Goal: Task Accomplishment & Management: Manage account settings

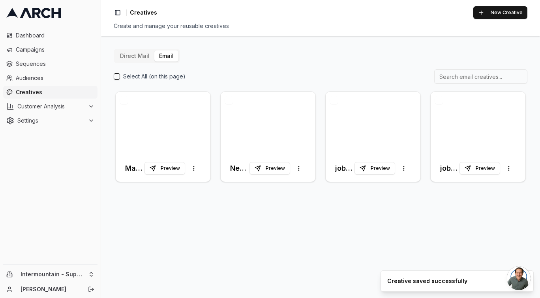
click at [43, 92] on span "Creatives" at bounding box center [55, 92] width 79 height 8
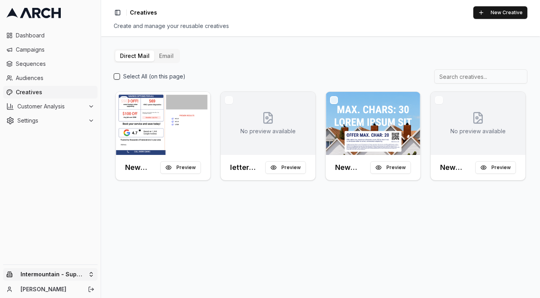
click at [71, 279] on html "Dashboard Campaigns Sequences Audiences Creatives Customer Analysis Settings In…" at bounding box center [270, 149] width 540 height 298
click at [148, 238] on div "Intermountain - Comfort Solutions" at bounding box center [146, 234] width 87 height 21
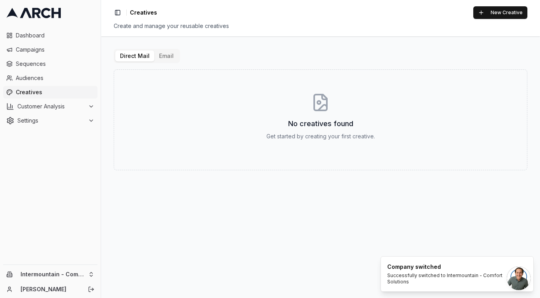
click at [167, 57] on button "Email" at bounding box center [166, 56] width 24 height 11
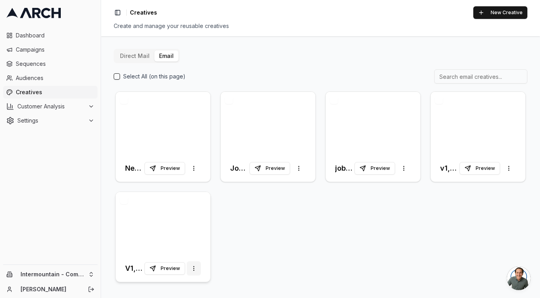
click at [191, 269] on html "Dashboard Campaigns Sequences Audiences Creatives Customer Analysis Settings In…" at bounding box center [270, 149] width 540 height 298
click at [194, 253] on html "Dashboard Campaigns Sequences Audiences Creatives Customer Analysis Settings In…" at bounding box center [270, 149] width 540 height 298
click at [124, 200] on button "button" at bounding box center [124, 201] width 8 height 8
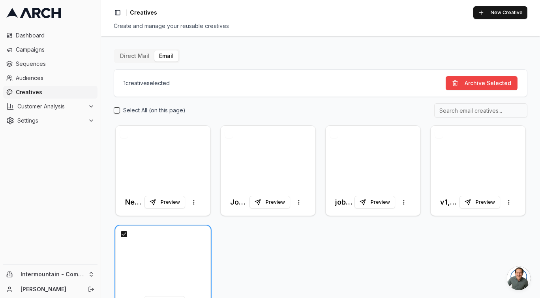
click at [435, 133] on button "button" at bounding box center [439, 134] width 8 height 8
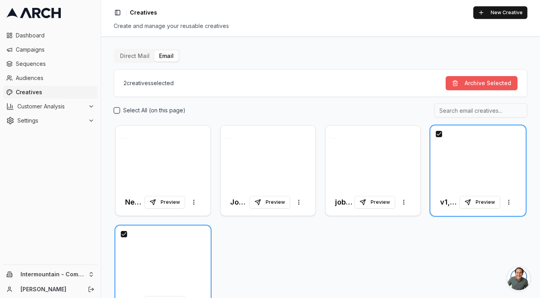
click at [464, 82] on button "Archive Selected" at bounding box center [482, 83] width 72 height 14
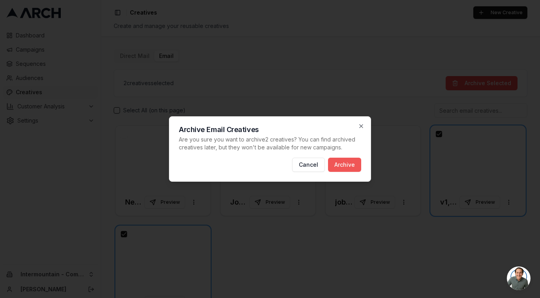
click at [352, 167] on button "Archive" at bounding box center [344, 165] width 33 height 14
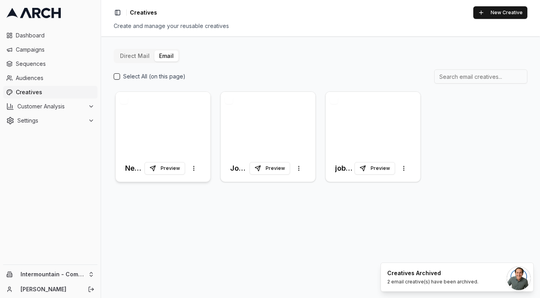
click at [161, 129] on div at bounding box center [163, 123] width 95 height 63
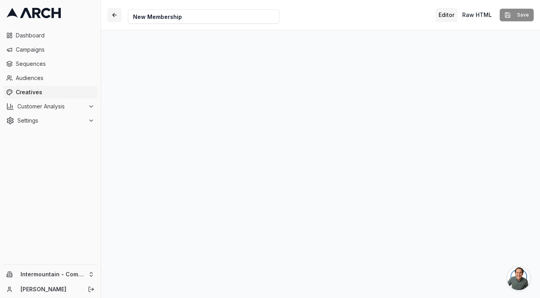
click at [118, 14] on button "button" at bounding box center [114, 15] width 14 height 14
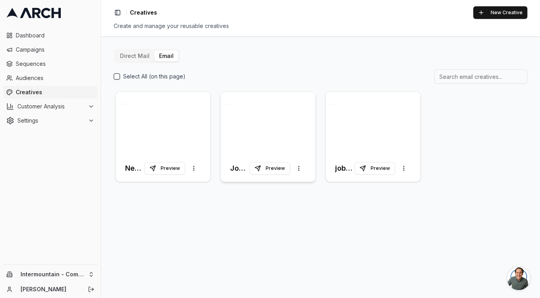
click at [244, 116] on div at bounding box center [268, 123] width 95 height 63
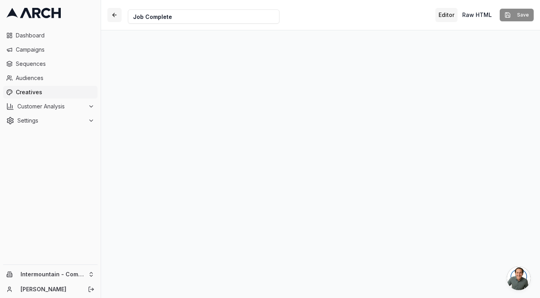
click at [112, 12] on button "button" at bounding box center [114, 15] width 14 height 14
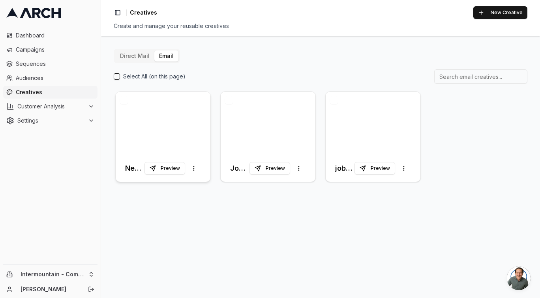
click at [182, 122] on div at bounding box center [163, 123] width 95 height 63
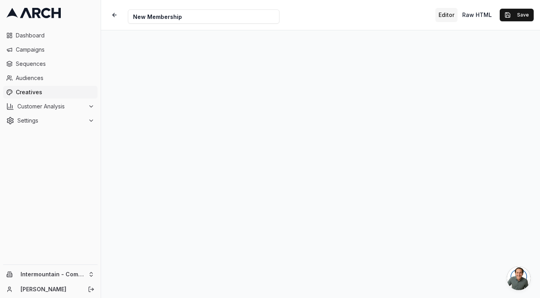
click at [508, 270] on span "Open chat" at bounding box center [519, 279] width 24 height 24
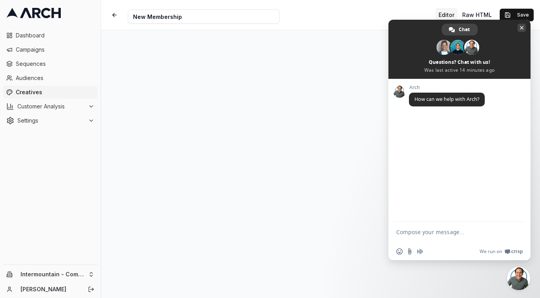
click at [523, 29] on span "Close chat" at bounding box center [522, 28] width 4 height 4
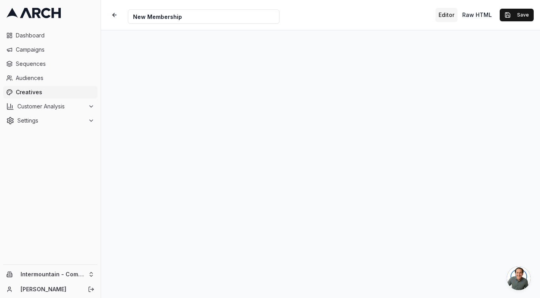
click at [509, 269] on span "Open chat" at bounding box center [519, 279] width 24 height 24
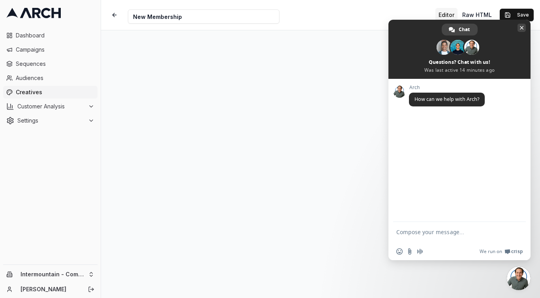
click at [522, 26] on span "Close chat" at bounding box center [522, 28] width 4 height 4
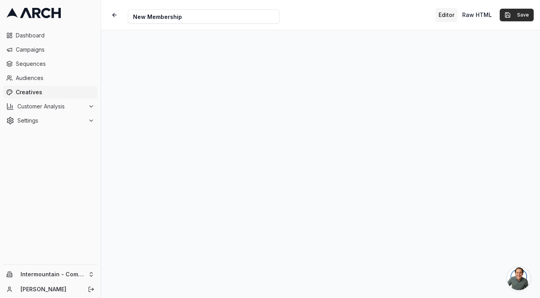
click at [515, 16] on button "Save" at bounding box center [517, 15] width 34 height 13
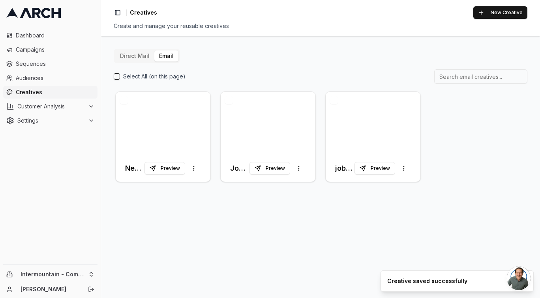
click at [26, 95] on span "Creatives" at bounding box center [55, 92] width 79 height 8
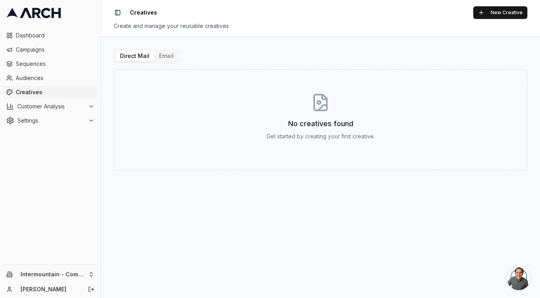
click at [166, 55] on button "Email" at bounding box center [166, 56] width 24 height 11
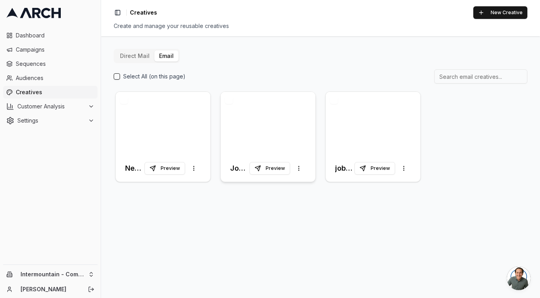
click at [275, 124] on div at bounding box center [268, 123] width 95 height 63
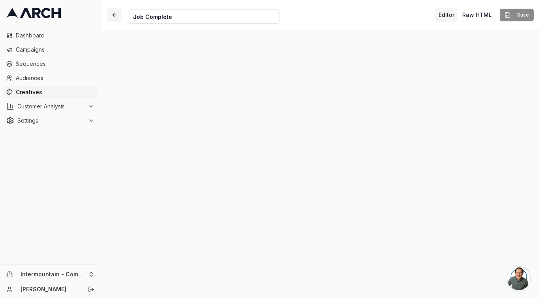
click at [116, 13] on button "button" at bounding box center [114, 15] width 14 height 14
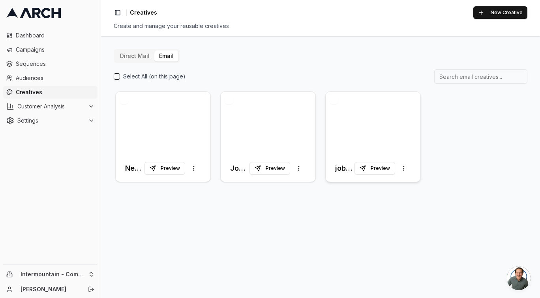
click at [374, 131] on div at bounding box center [373, 123] width 95 height 63
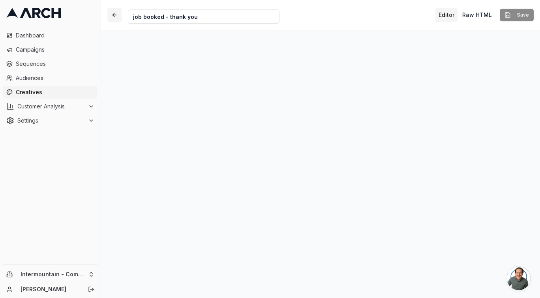
click at [113, 15] on button "button" at bounding box center [114, 15] width 14 height 14
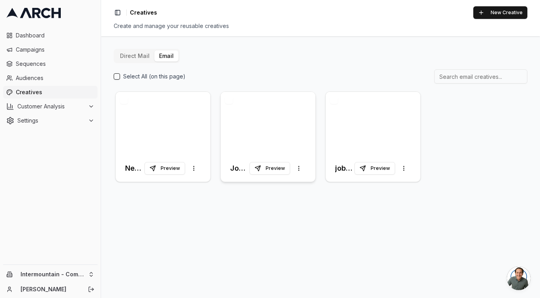
click at [265, 130] on div at bounding box center [268, 123] width 95 height 63
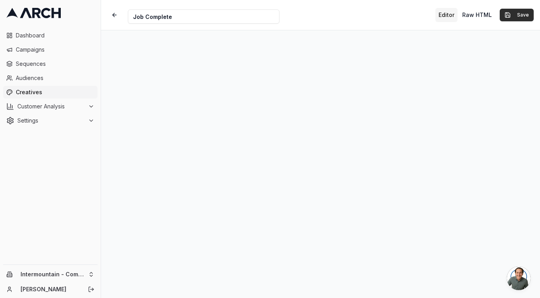
click at [510, 14] on button "Save" at bounding box center [517, 15] width 34 height 13
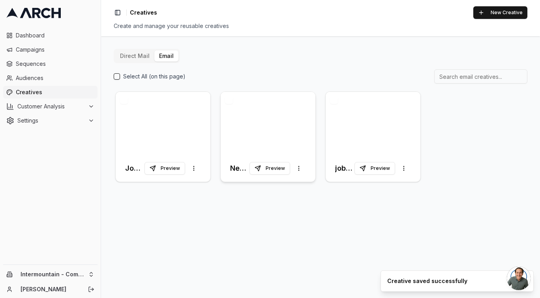
click at [255, 125] on div at bounding box center [268, 123] width 95 height 63
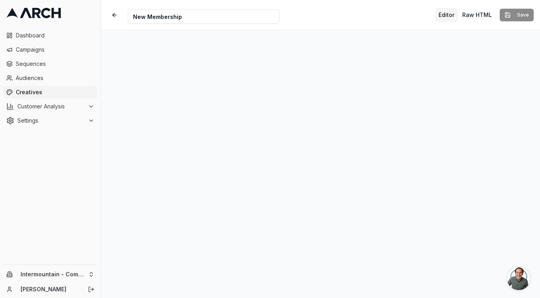
click at [505, 17] on div "Editor Raw HTML Save" at bounding box center [484, 15] width 98 height 14
click at [507, 13] on div "Editor Raw HTML Save" at bounding box center [484, 15] width 98 height 14
click at [114, 14] on button "button" at bounding box center [114, 15] width 14 height 14
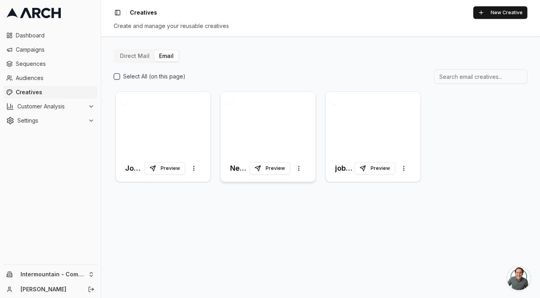
click at [274, 135] on div at bounding box center [268, 123] width 95 height 63
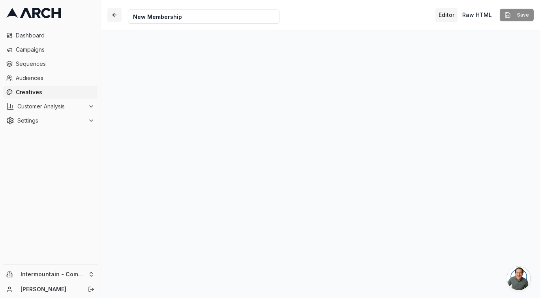
click at [116, 14] on button "button" at bounding box center [114, 15] width 14 height 14
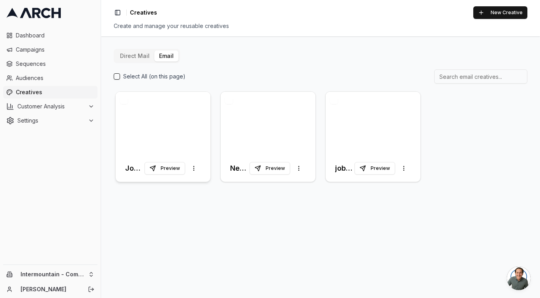
click at [143, 120] on div at bounding box center [163, 123] width 95 height 63
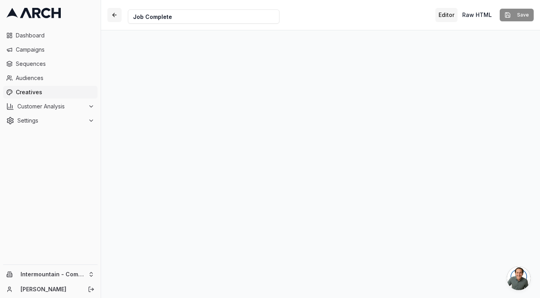
click at [116, 11] on button "button" at bounding box center [114, 15] width 14 height 14
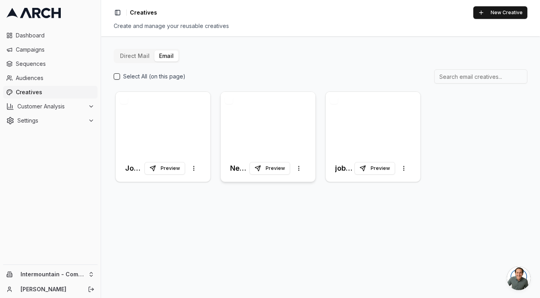
click at [257, 119] on div at bounding box center [268, 123] width 95 height 63
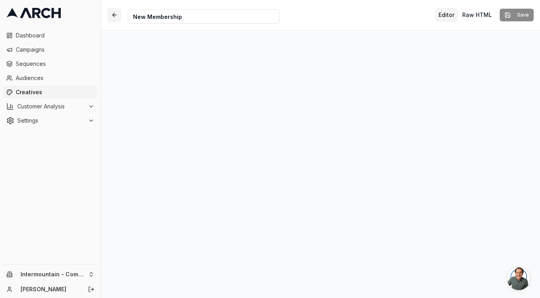
click at [118, 15] on button "button" at bounding box center [114, 15] width 14 height 14
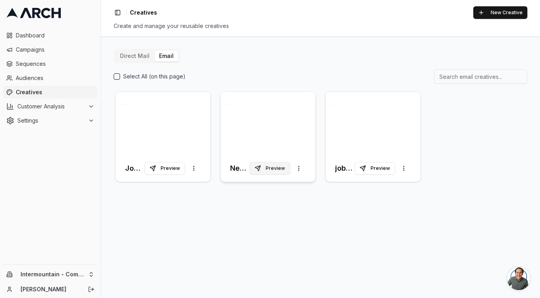
click at [277, 167] on button "Preview" at bounding box center [269, 168] width 41 height 13
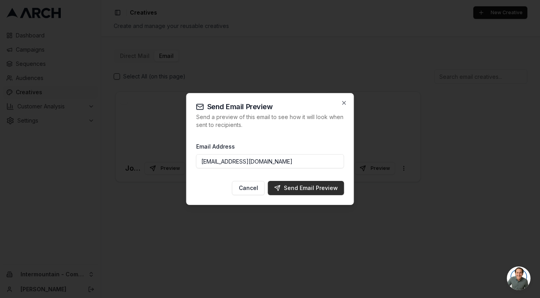
click at [296, 189] on div "Send Email Preview" at bounding box center [306, 188] width 64 height 8
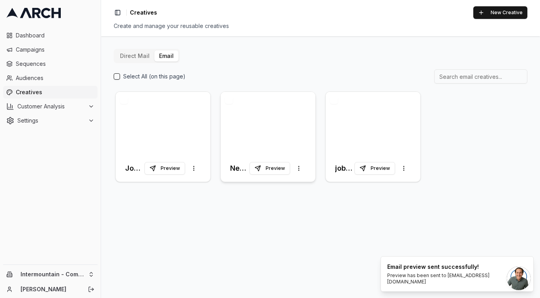
click at [289, 150] on div at bounding box center [268, 123] width 95 height 63
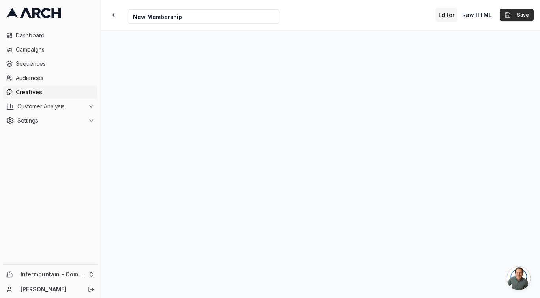
click at [517, 18] on button "Save" at bounding box center [517, 15] width 34 height 13
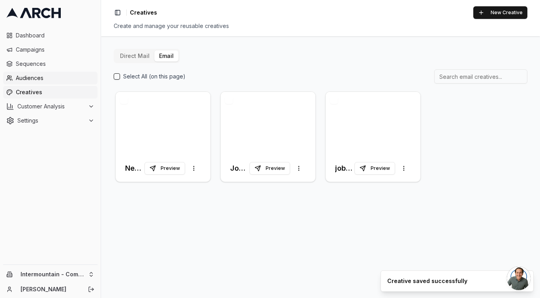
click at [36, 77] on span "Audiences" at bounding box center [55, 78] width 79 height 8
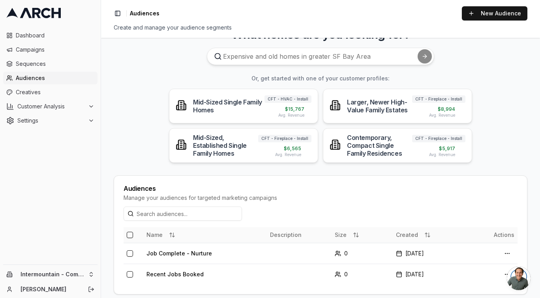
scroll to position [32, 0]
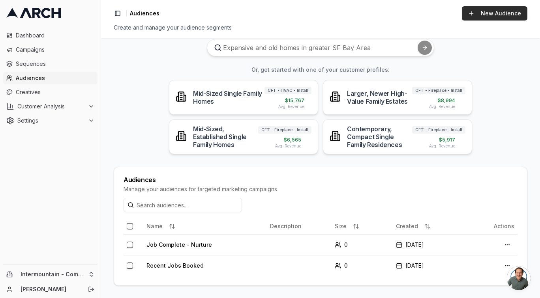
click at [494, 16] on link "New Audience" at bounding box center [495, 13] width 66 height 14
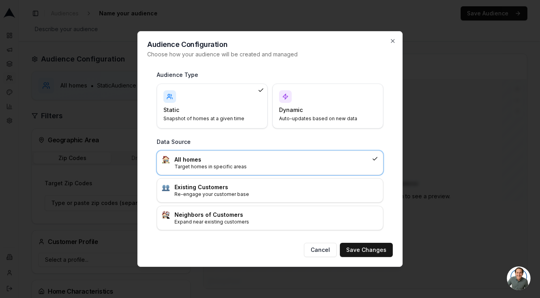
click at [293, 97] on div "Dynamic Auto-updates based on new data" at bounding box center [327, 106] width 97 height 32
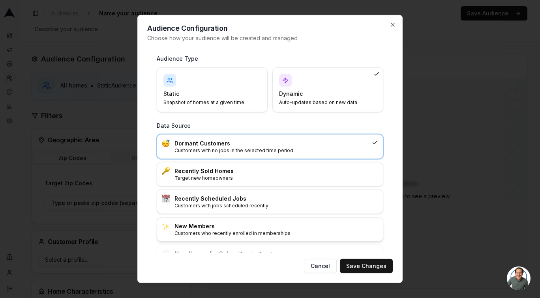
click at [202, 235] on p "Customers who recently enrolled in memberships" at bounding box center [276, 233] width 204 height 6
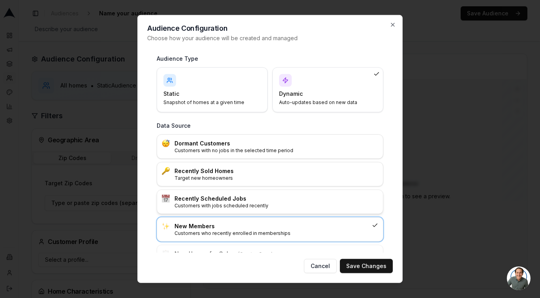
scroll to position [61, 0]
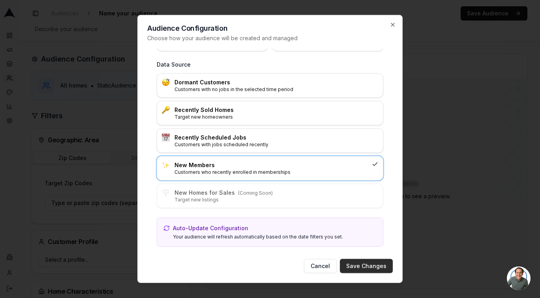
click at [364, 268] on button "Save Changes" at bounding box center [366, 266] width 53 height 14
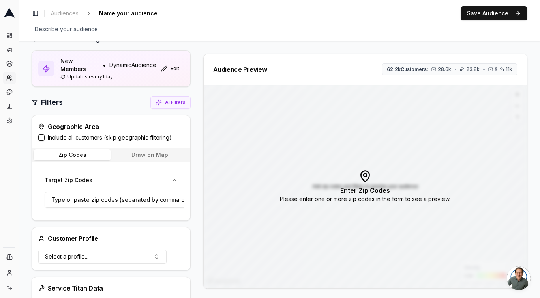
scroll to position [23, 0]
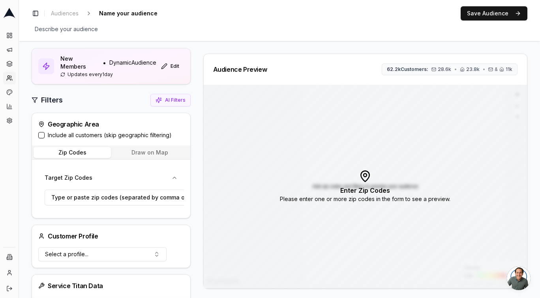
click at [42, 134] on button "Include all customers (skip geographic filtering)" at bounding box center [41, 135] width 6 height 6
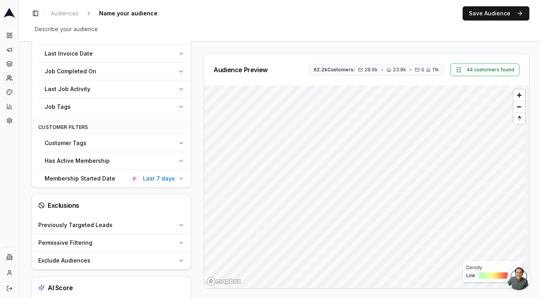
scroll to position [343, 0]
click at [169, 184] on span "Last 7 days" at bounding box center [159, 180] width 32 height 8
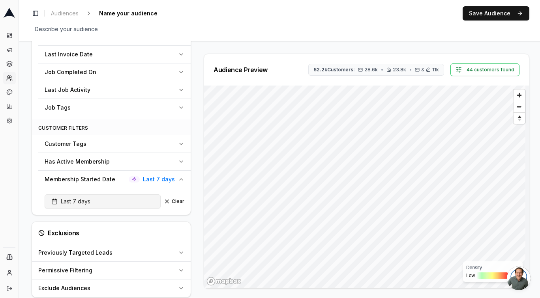
click at [136, 204] on button "Last 7 days" at bounding box center [103, 202] width 116 height 14
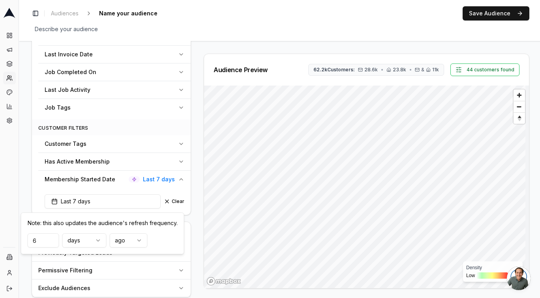
click at [52, 242] on input "6" at bounding box center [44, 241] width 32 height 14
click at [52, 242] on input "5" at bounding box center [44, 241] width 32 height 14
click at [52, 242] on input "4" at bounding box center [44, 241] width 32 height 14
click at [52, 242] on input "3" at bounding box center [44, 241] width 32 height 14
click at [52, 242] on input "2" at bounding box center [44, 241] width 32 height 14
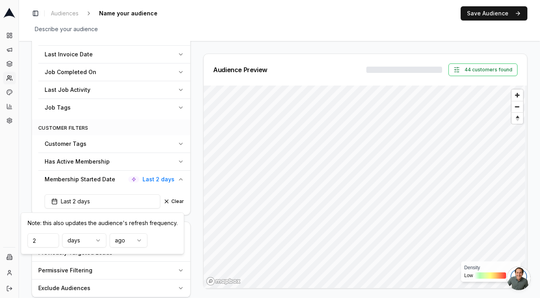
click at [45, 242] on input "2" at bounding box center [44, 241] width 32 height 14
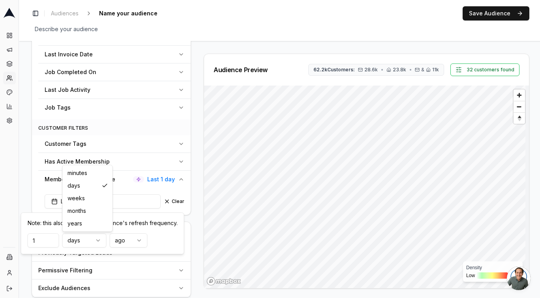
click at [99, 239] on html "Dashboard Campaigns Sequences Audiences Creatives Customer Analysis Settings In…" at bounding box center [270, 149] width 540 height 298
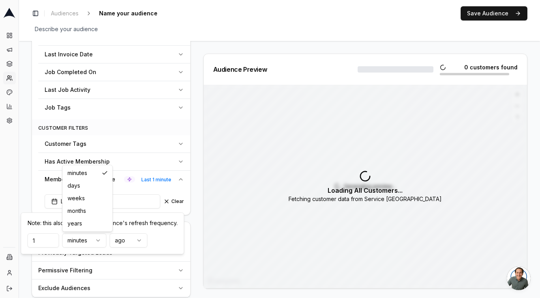
click at [95, 241] on html "Dashboard Campaigns Sequences Audiences Creatives Customer Analysis Settings In…" at bounding box center [270, 149] width 540 height 298
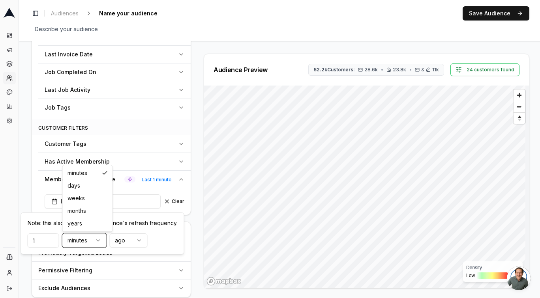
click at [49, 240] on html "Dashboard Campaigns Sequences Audiences Creatives Customer Analysis Settings In…" at bounding box center [270, 149] width 540 height 298
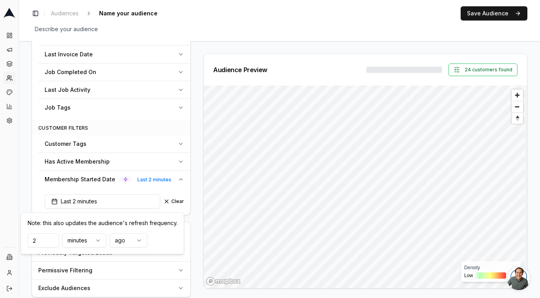
click at [51, 238] on input "2" at bounding box center [44, 241] width 32 height 14
click at [51, 238] on input "3" at bounding box center [44, 241] width 32 height 14
click at [51, 238] on input "14" at bounding box center [44, 241] width 32 height 14
click at [51, 238] on input "15" at bounding box center [44, 241] width 32 height 14
click at [51, 238] on input "16" at bounding box center [44, 241] width 32 height 14
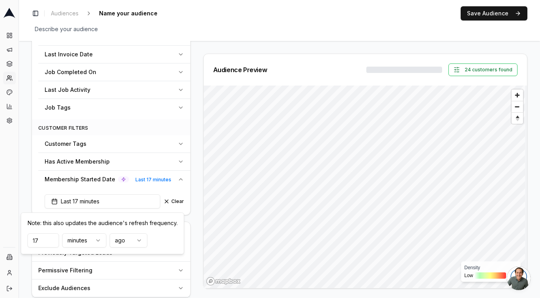
click at [51, 238] on input "17" at bounding box center [44, 241] width 32 height 14
click at [51, 238] on input "40" at bounding box center [44, 241] width 32 height 14
click at [51, 238] on input "41" at bounding box center [44, 241] width 32 height 14
click at [51, 238] on input "42" at bounding box center [44, 241] width 32 height 14
click at [51, 238] on input "49" at bounding box center [44, 241] width 32 height 14
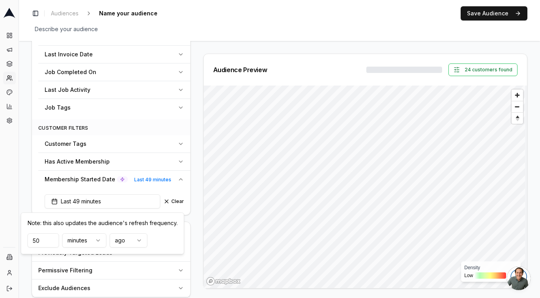
click at [51, 238] on input "50" at bounding box center [44, 241] width 32 height 14
click at [51, 238] on input "51" at bounding box center [44, 241] width 32 height 14
click at [51, 238] on input "61" at bounding box center [44, 241] width 32 height 14
click at [51, 238] on input "62" at bounding box center [44, 241] width 32 height 14
click at [51, 244] on input "61" at bounding box center [44, 241] width 32 height 14
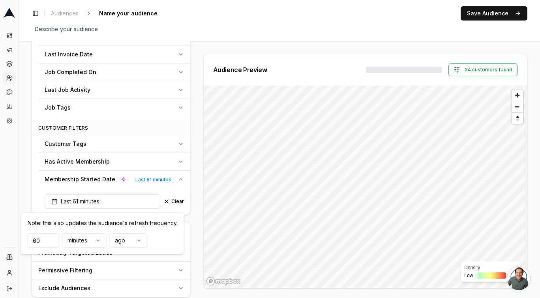
type input "60"
click at [51, 244] on input "60" at bounding box center [44, 241] width 32 height 14
click at [190, 202] on div "Audience Configuration New Members • Dynamic Audience Updates every 1 day Edit …" at bounding box center [114, 25] width 165 height 630
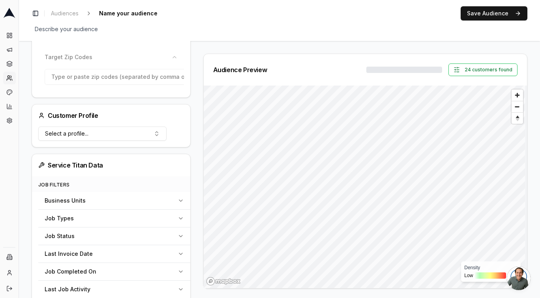
scroll to position [0, 0]
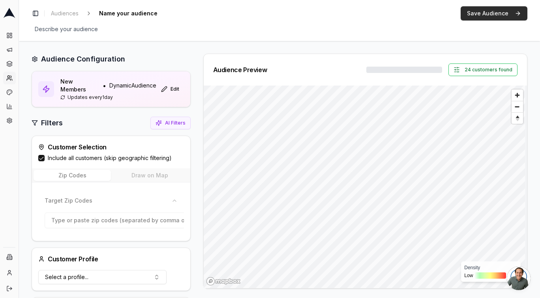
click at [491, 13] on button "Save Audience" at bounding box center [494, 13] width 67 height 14
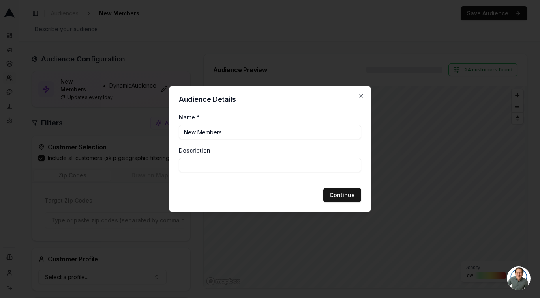
type input "New Members"
click at [339, 197] on button "Continue" at bounding box center [342, 195] width 38 height 14
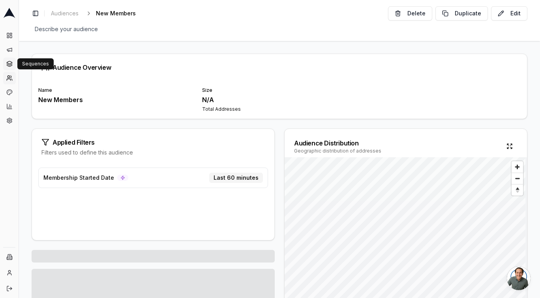
click at [8, 66] on icon at bounding box center [9, 64] width 6 height 6
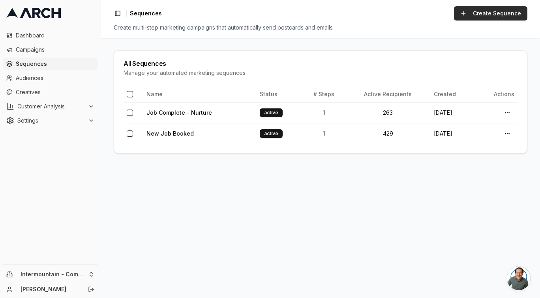
click at [476, 13] on link "Create Sequence" at bounding box center [490, 13] width 73 height 14
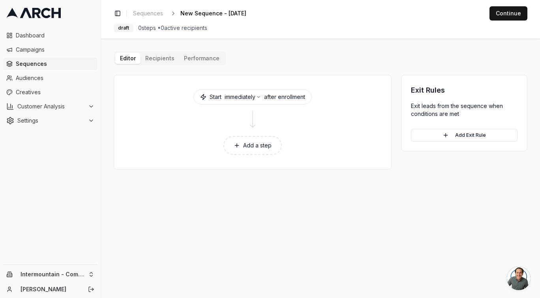
click at [242, 152] on button "Add a step" at bounding box center [252, 145] width 58 height 19
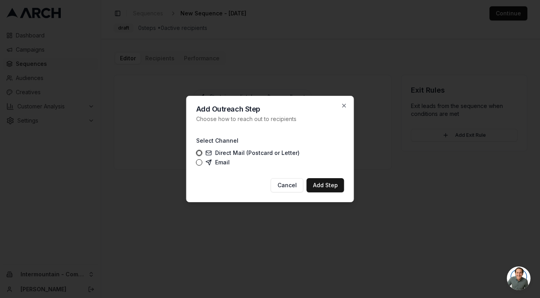
click at [215, 160] on label "Email" at bounding box center [218, 162] width 24 height 6
click at [202, 160] on button "Email" at bounding box center [199, 162] width 6 height 6
click at [328, 184] on button "Add Step" at bounding box center [325, 185] width 37 height 14
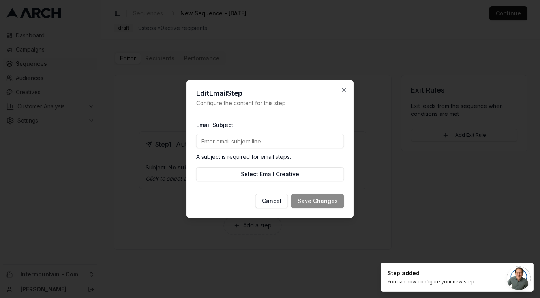
click at [285, 142] on input "Email Subject" at bounding box center [270, 141] width 148 height 14
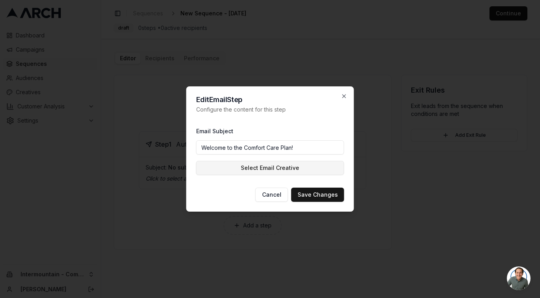
type input "Welcome to the Comfort Care Plan!"
click at [268, 171] on button "Select Email Creative" at bounding box center [270, 168] width 148 height 14
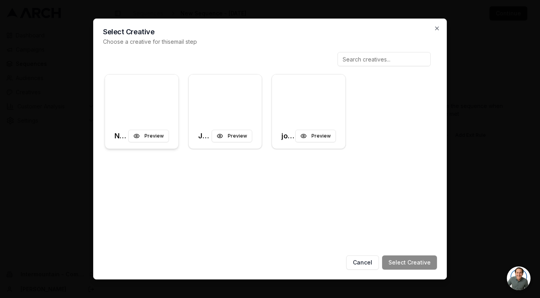
click at [160, 114] on div at bounding box center [141, 99] width 73 height 49
click at [398, 261] on button "Select Creative" at bounding box center [409, 263] width 55 height 14
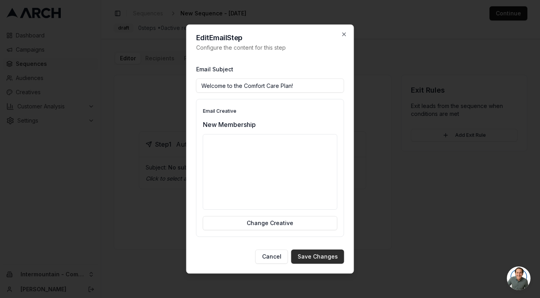
click at [323, 258] on button "Save Changes" at bounding box center [317, 257] width 53 height 14
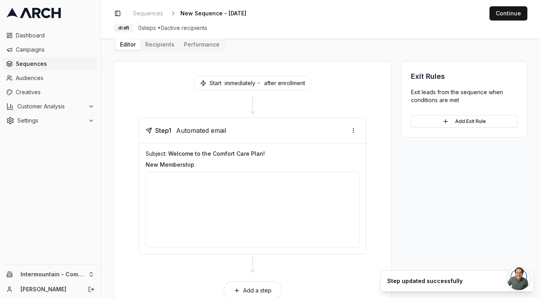
scroll to position [18, 0]
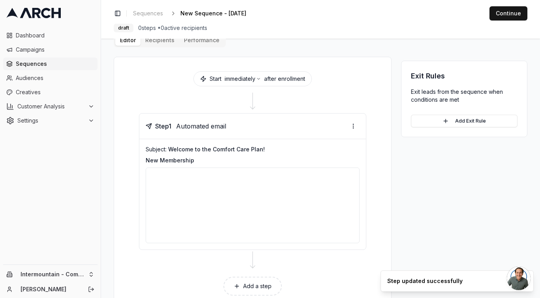
click at [160, 41] on div "Editor Recipients Performance Start immediately after enrollment Step 1 Automat…" at bounding box center [321, 171] width 414 height 277
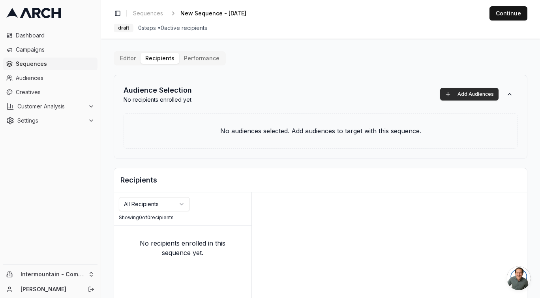
click at [455, 94] on button "Add Audiences" at bounding box center [469, 94] width 58 height 13
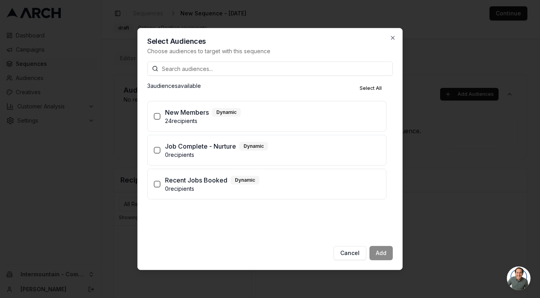
click at [184, 118] on p "24 recipients" at bounding box center [272, 121] width 215 height 8
click at [160, 118] on button "New Members Dynamic 24 recipients" at bounding box center [157, 116] width 6 height 6
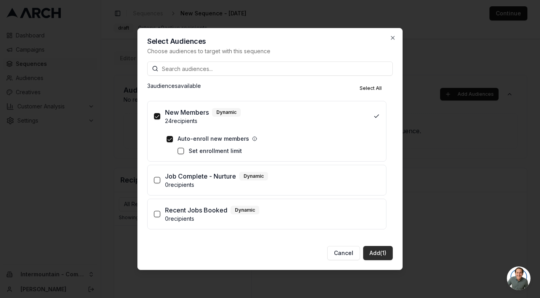
click at [377, 256] on button "Add (1)" at bounding box center [378, 253] width 30 height 14
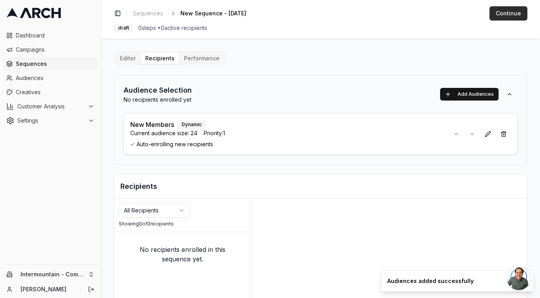
click at [512, 17] on button "Continue" at bounding box center [508, 13] width 38 height 14
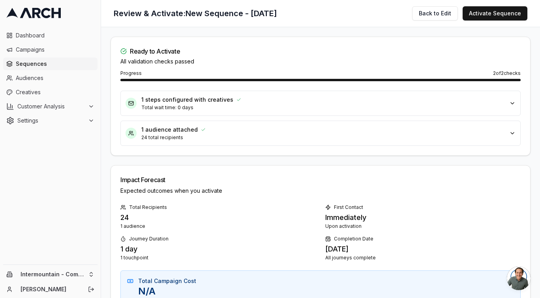
click at [255, 17] on h1 "Review & Activate: New Sequence - Sep 23, 2025" at bounding box center [195, 13] width 163 height 11
click at [418, 15] on button "Back to Edit" at bounding box center [435, 13] width 46 height 14
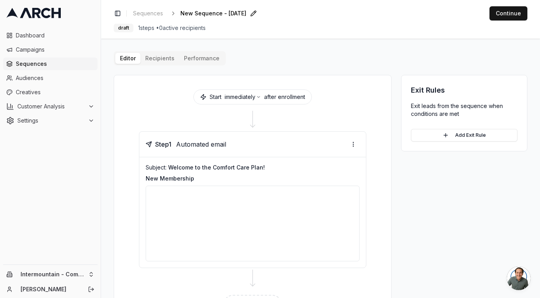
click at [196, 13] on span "New Sequence - Sep 23, 2025" at bounding box center [213, 13] width 66 height 8
type input "New Memberships"
click at [500, 12] on button "Continue" at bounding box center [508, 13] width 38 height 14
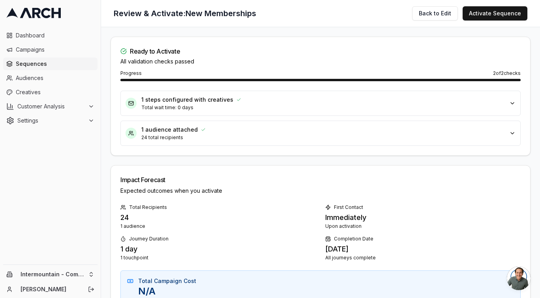
click at [309, 94] on button "1 steps configured with creatives Total wait time: 0 days" at bounding box center [320, 103] width 399 height 24
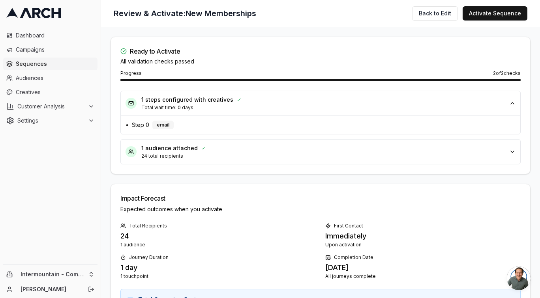
click at [305, 99] on div "1 steps configured with creatives" at bounding box center [322, 100] width 363 height 8
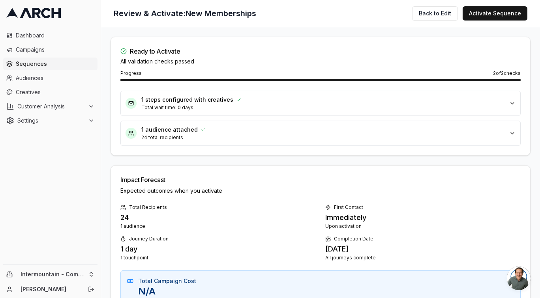
click at [298, 120] on div "1 steps configured with creatives Total wait time: 0 days 1 audience attached 2…" at bounding box center [320, 123] width 419 height 65
click at [296, 139] on p "24 total recipients" at bounding box center [322, 138] width 363 height 6
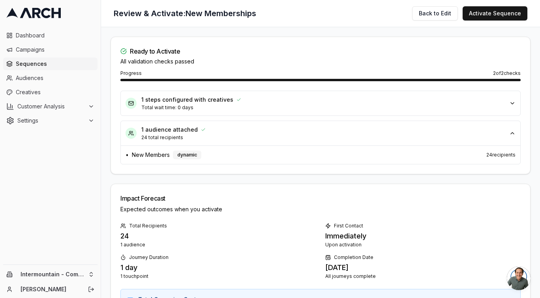
scroll to position [15, 0]
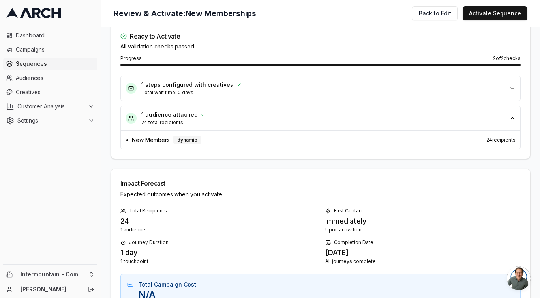
click at [503, 140] on span "24 recipients" at bounding box center [500, 140] width 29 height 6
click at [399, 114] on div "1 audience attached" at bounding box center [322, 115] width 363 height 8
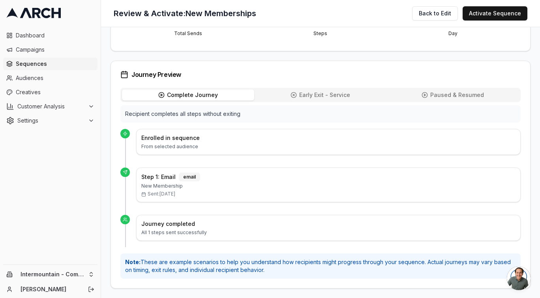
scroll to position [0, 0]
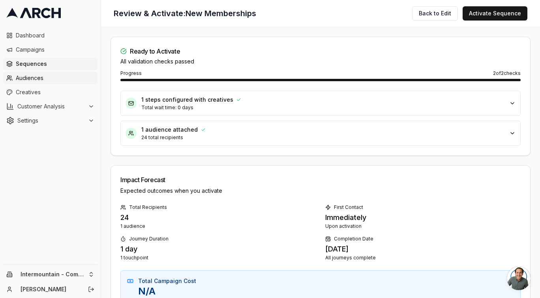
click at [40, 77] on span "Audiences" at bounding box center [55, 78] width 79 height 8
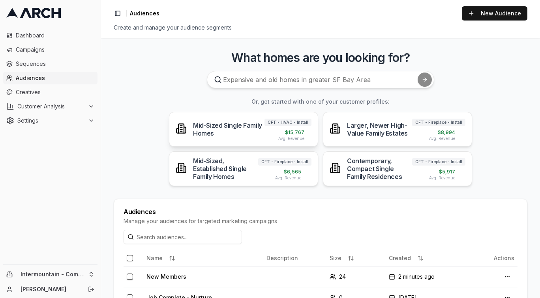
scroll to position [53, 0]
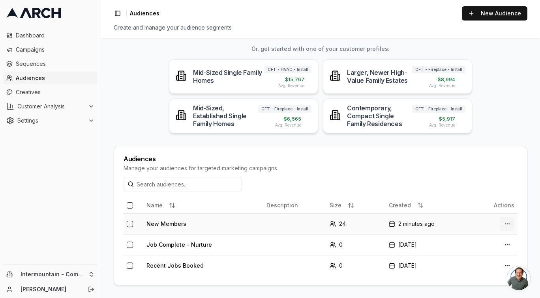
click at [503, 223] on html "Dashboard Campaigns Sequences Audiences Creatives Customer Analysis Settings In…" at bounding box center [270, 149] width 540 height 298
click at [479, 268] on div "Edit Audience" at bounding box center [486, 266] width 47 height 13
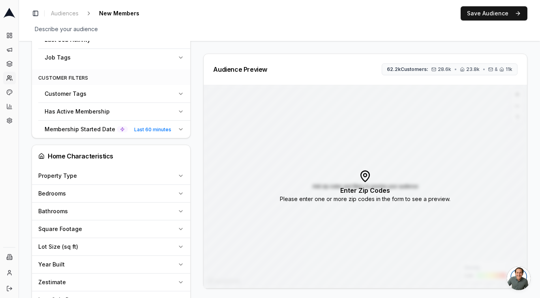
scroll to position [380, 0]
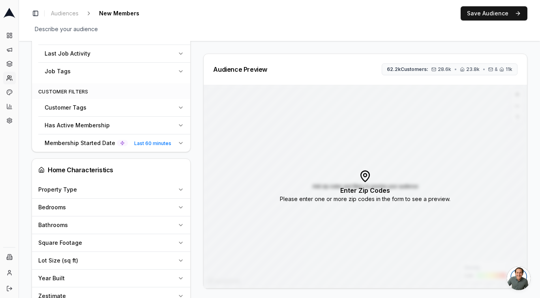
click at [169, 144] on span "Last 60 minutes" at bounding box center [152, 143] width 43 height 9
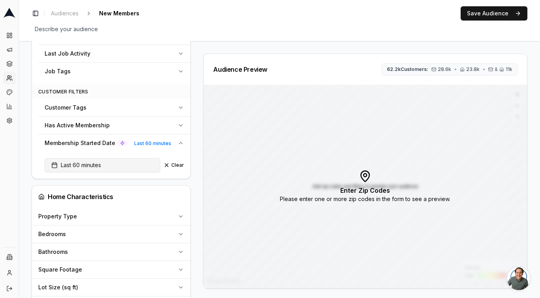
click at [119, 168] on button "Last 60 minutes" at bounding box center [103, 165] width 116 height 14
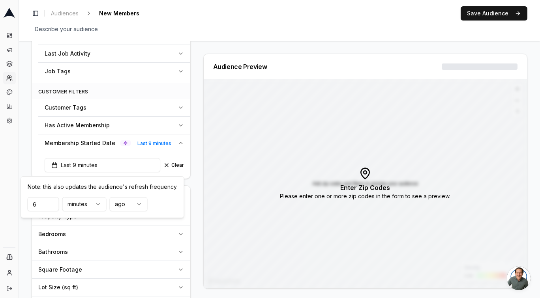
click at [53, 207] on input "6" at bounding box center [44, 204] width 32 height 14
click at [50, 205] on input "5" at bounding box center [44, 204] width 32 height 14
click at [50, 201] on input "6" at bounding box center [44, 204] width 32 height 14
click at [50, 201] on input "7" at bounding box center [44, 204] width 32 height 14
click at [50, 201] on input "8" at bounding box center [44, 204] width 32 height 14
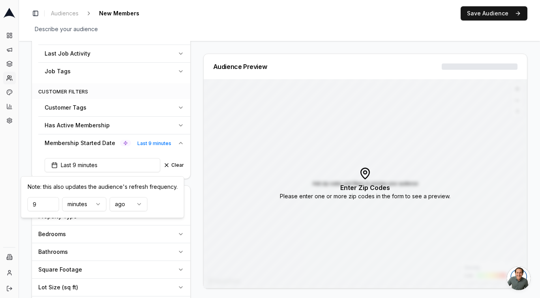
click at [50, 201] on input "9" at bounding box center [44, 204] width 32 height 14
type input "10"
click at [50, 201] on input "10" at bounding box center [44, 204] width 32 height 14
click at [199, 109] on div "Audience Preview Density Low High Add zip codes and filters to preview your aud…" at bounding box center [362, 171] width 330 height 235
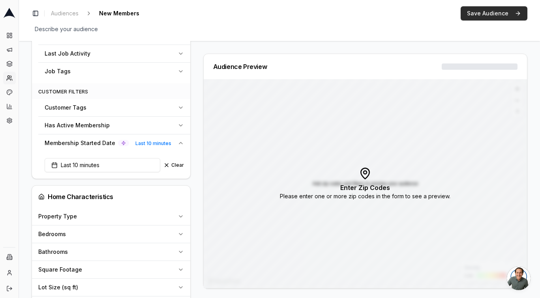
click at [497, 14] on button "Save Audience" at bounding box center [494, 13] width 67 height 14
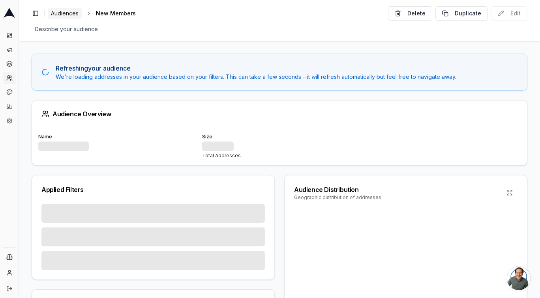
click at [59, 16] on span "Audiences" at bounding box center [65, 13] width 28 height 8
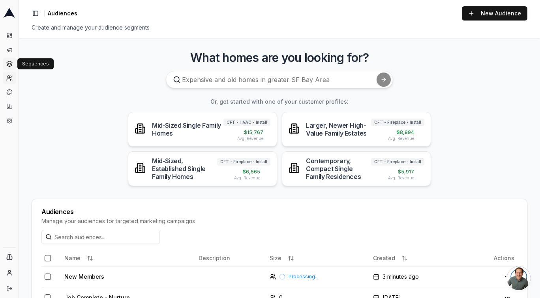
click at [7, 62] on icon at bounding box center [9, 62] width 5 height 3
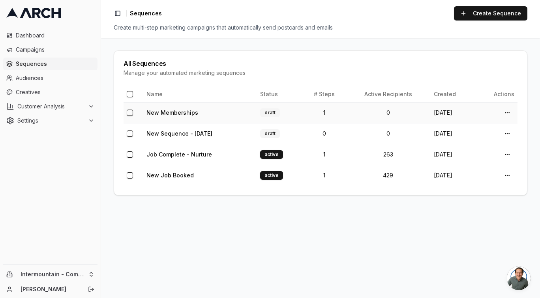
click at [227, 113] on td "New Memberships" at bounding box center [200, 112] width 114 height 21
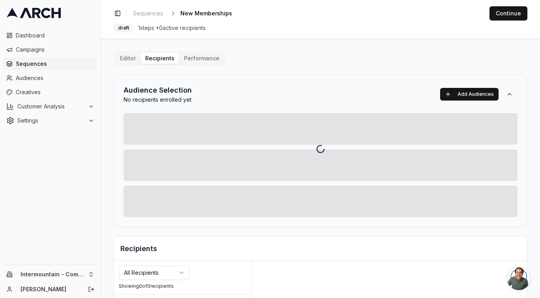
click at [155, 57] on div "Editor Recipients Performance Audience Selection No recipients enrolled yet Add…" at bounding box center [321, 274] width 414 height 447
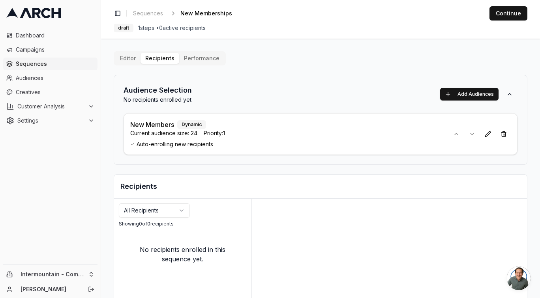
click at [321, 134] on div "Current audience size: 24 Priority: 1" at bounding box center [286, 133] width 313 height 8
click at [504, 11] on button "Continue" at bounding box center [508, 13] width 38 height 14
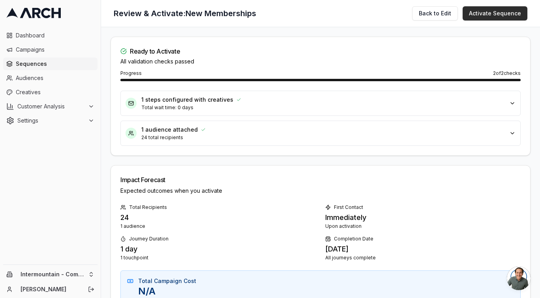
click at [498, 12] on button "Activate Sequence" at bounding box center [495, 13] width 65 height 14
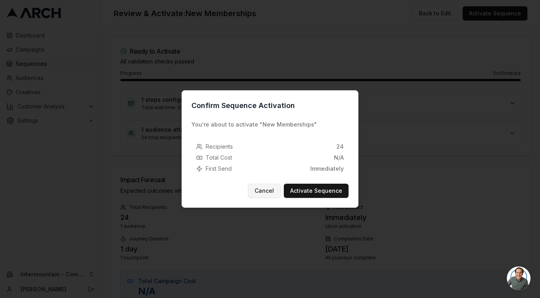
click at [270, 193] on button "Cancel" at bounding box center [264, 191] width 33 height 14
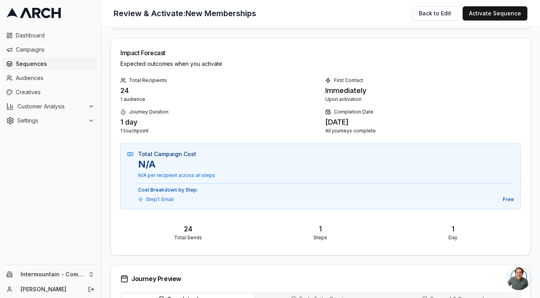
scroll to position [124, 0]
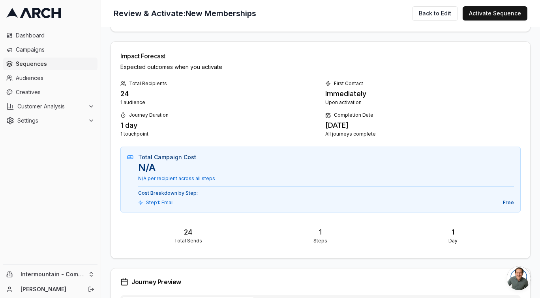
click at [349, 92] on div "Immediately" at bounding box center [422, 93] width 195 height 11
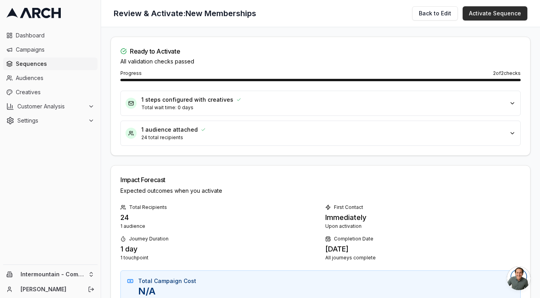
click at [480, 15] on button "Activate Sequence" at bounding box center [495, 13] width 65 height 14
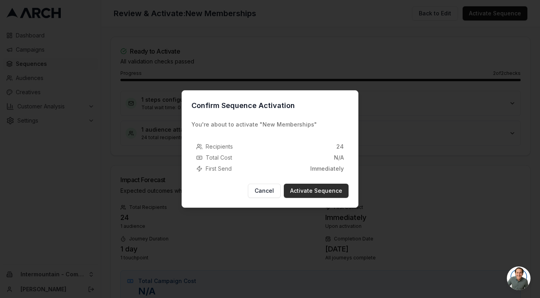
click at [324, 192] on button "Activate Sequence" at bounding box center [316, 191] width 65 height 14
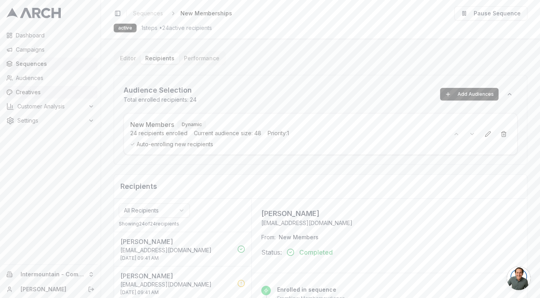
click at [24, 92] on span "Creatives" at bounding box center [55, 92] width 79 height 8
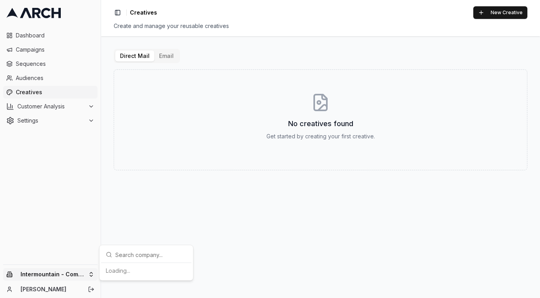
click at [80, 274] on html "Dashboard Campaigns Sequences Audiences Creatives Customer Analysis Settings In…" at bounding box center [270, 149] width 540 height 298
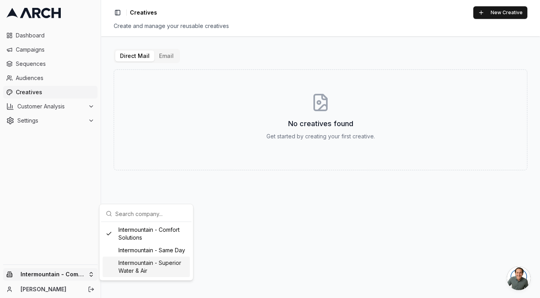
click at [157, 274] on div "Intermountain - Superior Water & Air" at bounding box center [146, 267] width 87 height 21
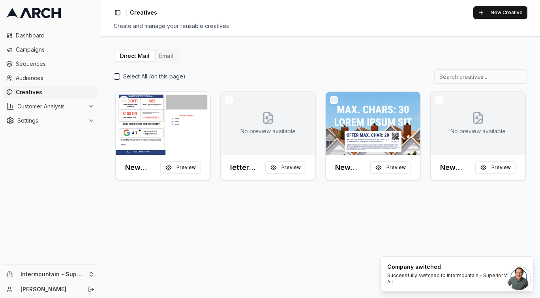
click at [162, 58] on button "Email" at bounding box center [166, 56] width 24 height 11
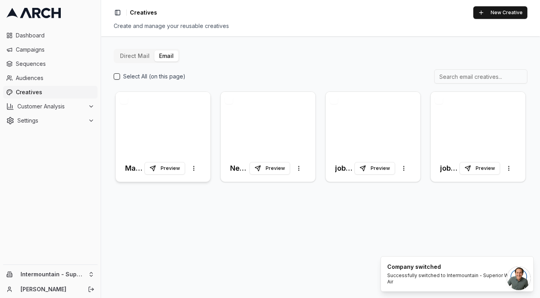
click at [179, 117] on div at bounding box center [163, 123] width 95 height 63
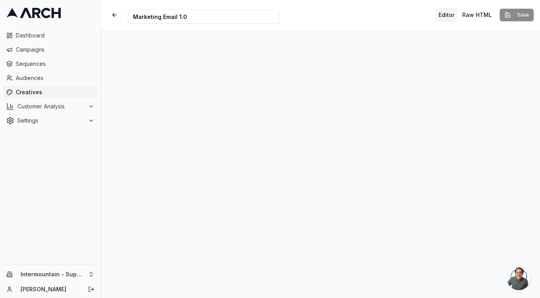
drag, startPoint x: 191, startPoint y: 16, endPoint x: 178, endPoint y: 16, distance: 13.0
click at [178, 16] on input "Marketing Email 1.0" at bounding box center [204, 16] width 152 height 14
type input "Marketing Email - Furnace Offer"
click at [500, 9] on button "Save" at bounding box center [517, 15] width 34 height 13
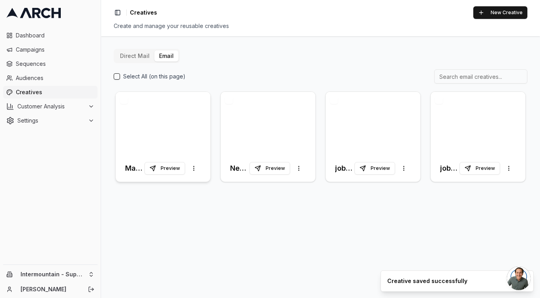
click at [173, 120] on div at bounding box center [163, 123] width 95 height 63
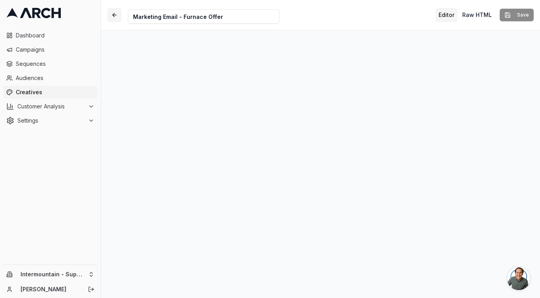
click at [112, 13] on button "button" at bounding box center [114, 15] width 14 height 14
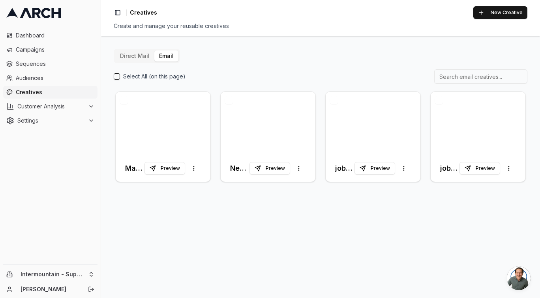
click at [134, 59] on button "Direct Mail" at bounding box center [134, 56] width 39 height 11
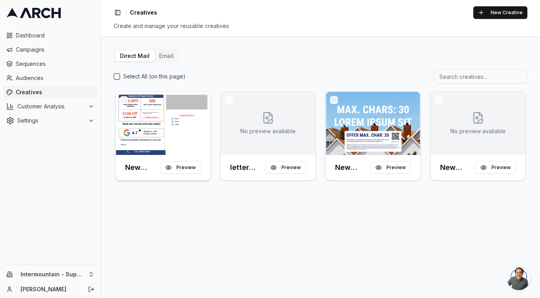
click at [184, 127] on img at bounding box center [163, 123] width 95 height 63
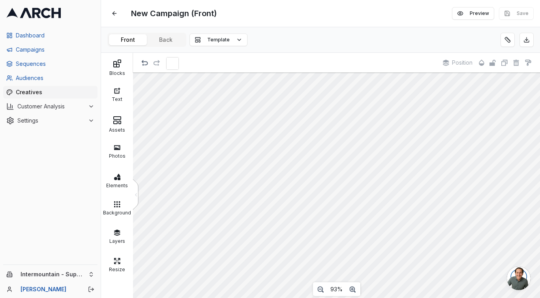
scroll to position [19, 0]
